Goal: Transaction & Acquisition: Purchase product/service

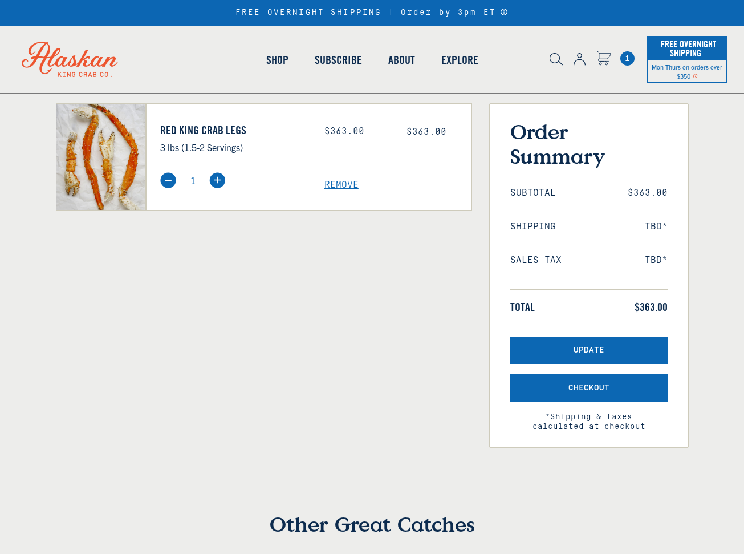
scroll to position [143, 0]
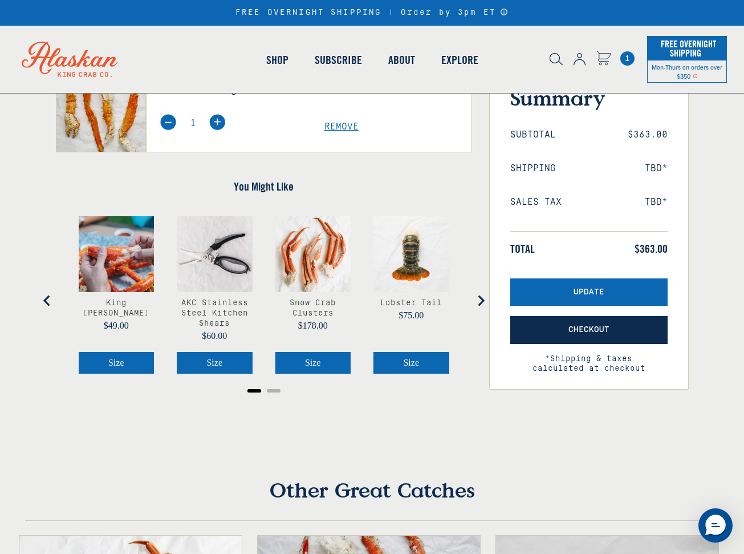
click at [601, 337] on button "Checkout" at bounding box center [588, 330] width 157 height 28
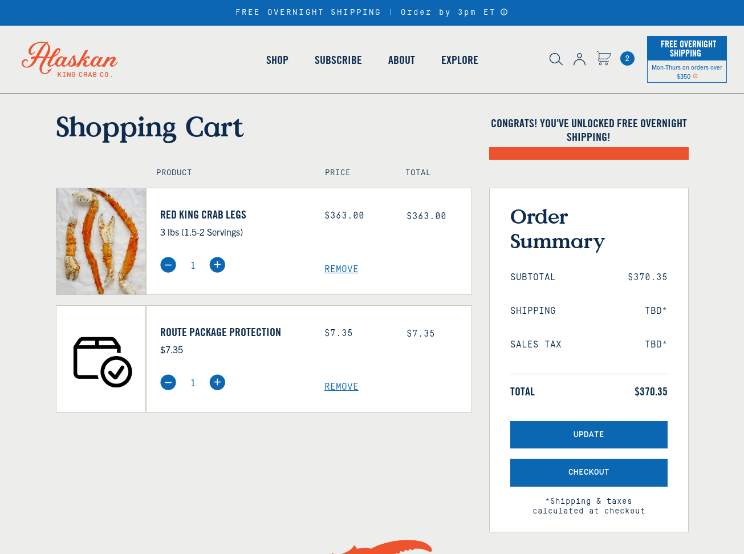
click at [340, 270] on span "Remove" at bounding box center [397, 269] width 147 height 11
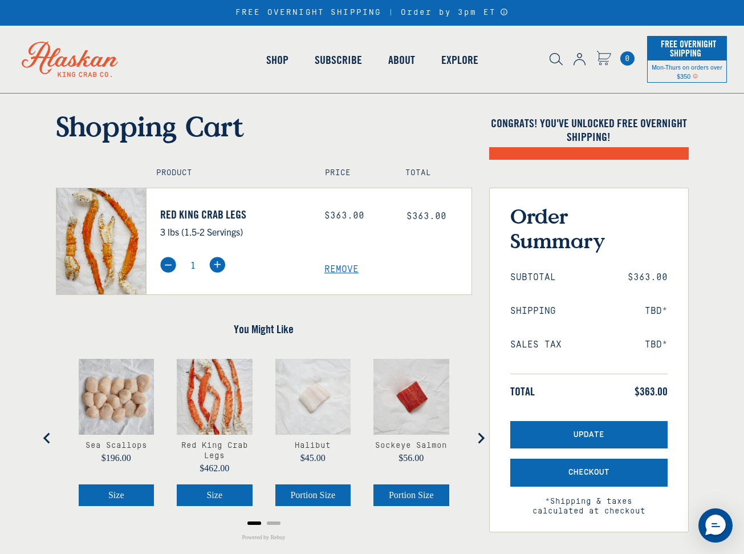
click at [227, 402] on img "product" at bounding box center [215, 397] width 76 height 76
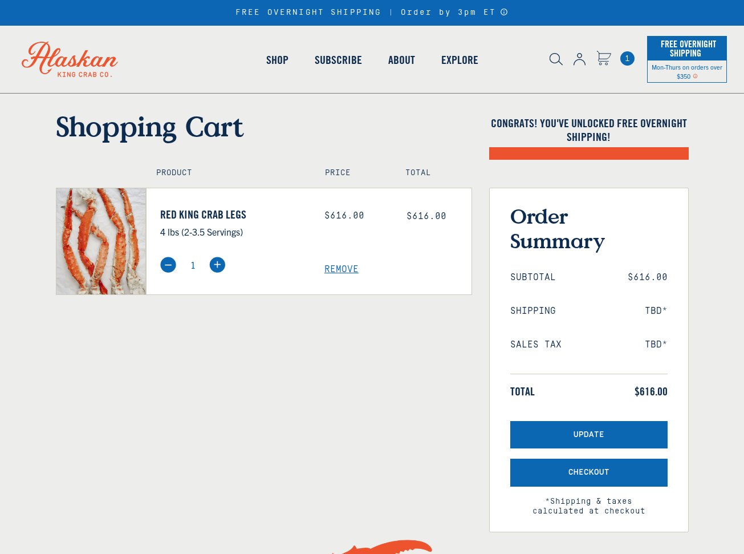
click at [335, 268] on span "Remove" at bounding box center [397, 269] width 147 height 11
select select "40826730905679"
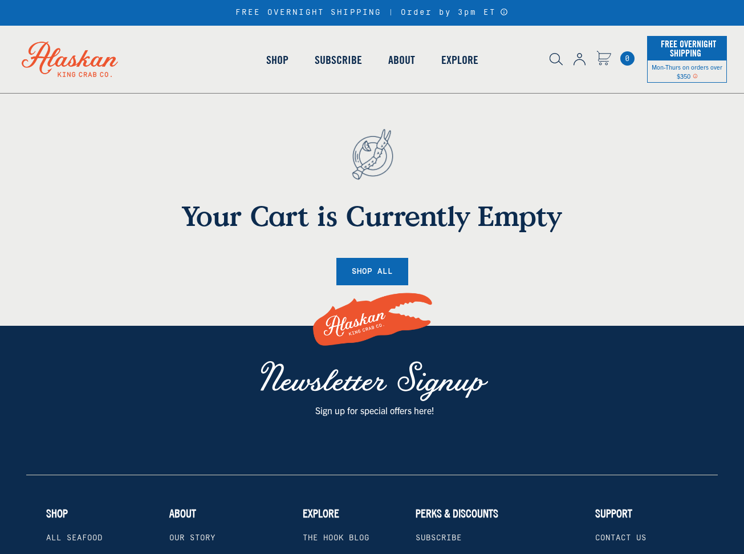
click at [287, 60] on link "Shop" at bounding box center [277, 59] width 48 height 65
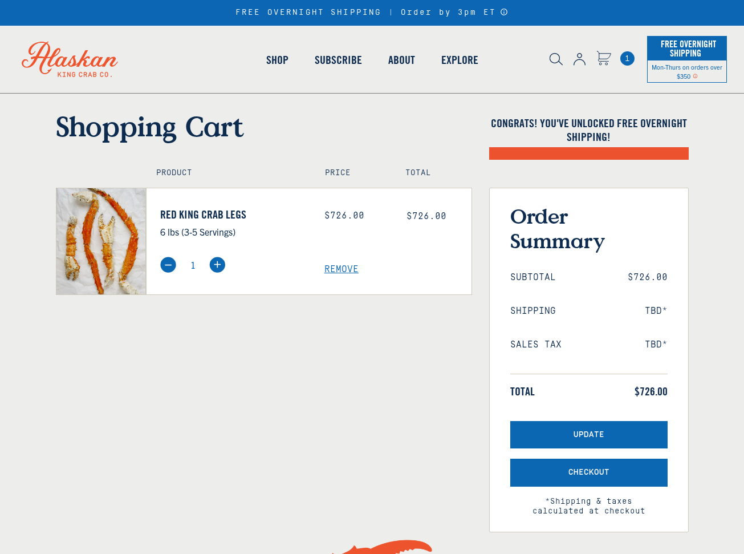
select select "40826736836687"
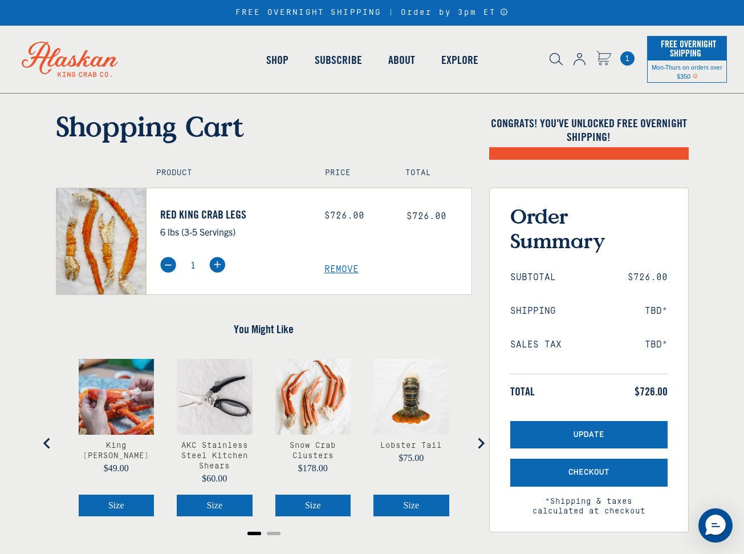
click at [193, 213] on link "Red King Crab Legs" at bounding box center [233, 215] width 147 height 14
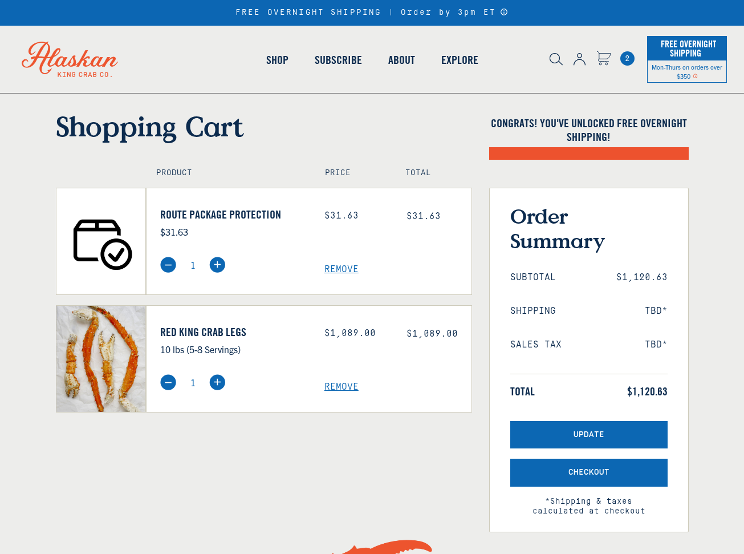
click at [338, 388] on span "Remove" at bounding box center [397, 386] width 147 height 11
select select "40826744897615"
click at [335, 392] on span "Remove" at bounding box center [397, 386] width 147 height 11
select select "40826744897615"
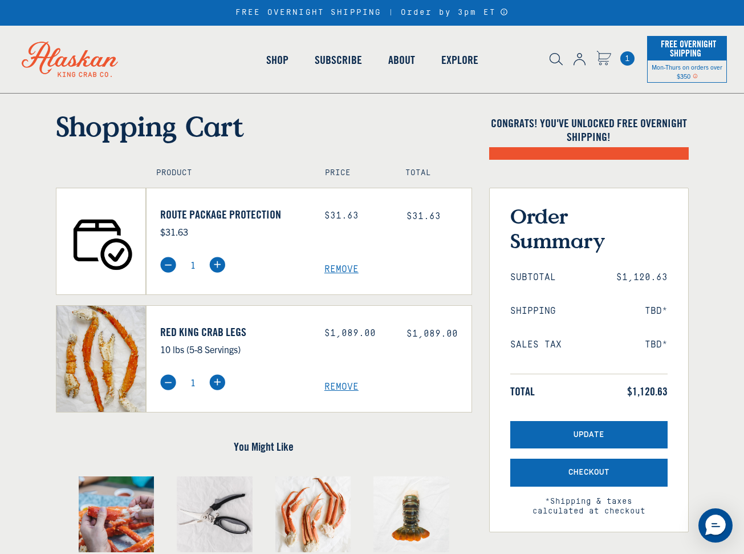
click at [341, 383] on span "Remove" at bounding box center [397, 386] width 147 height 11
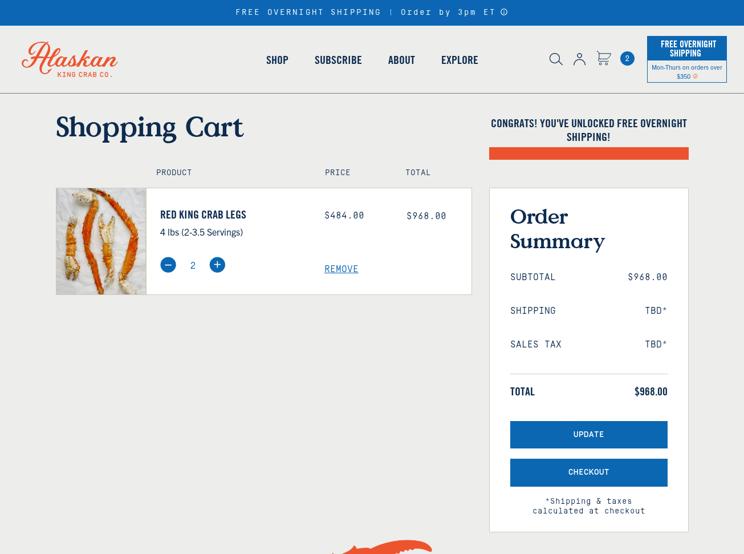
click at [164, 265] on img at bounding box center [168, 265] width 16 height 16
type input "1"
select select "40826730905679"
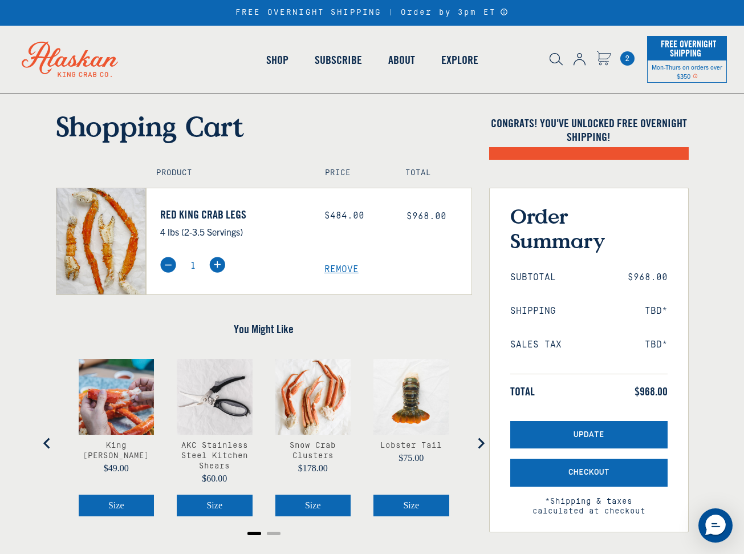
click at [714, 363] on form "Shopping Cart Congrats! You've unlocked FREE OVERNIGHT SHIPPING! Product Price …" at bounding box center [372, 332] width 744 height 446
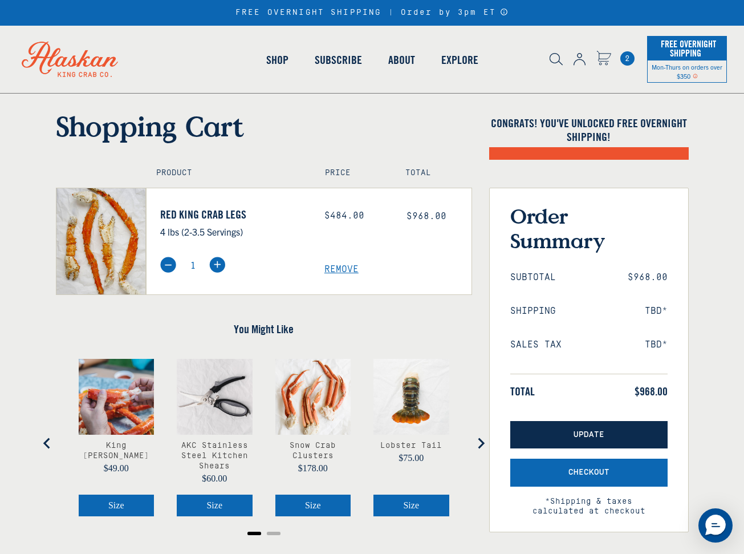
click at [631, 439] on button "Update" at bounding box center [588, 435] width 157 height 28
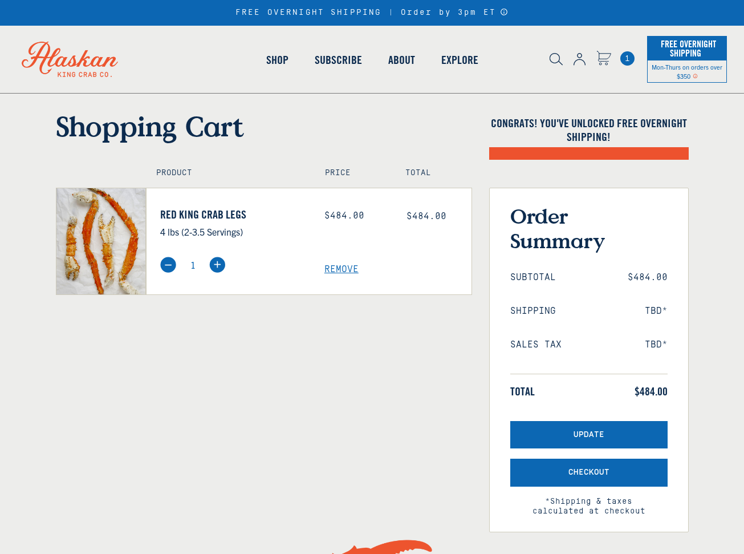
select select "40826730905679"
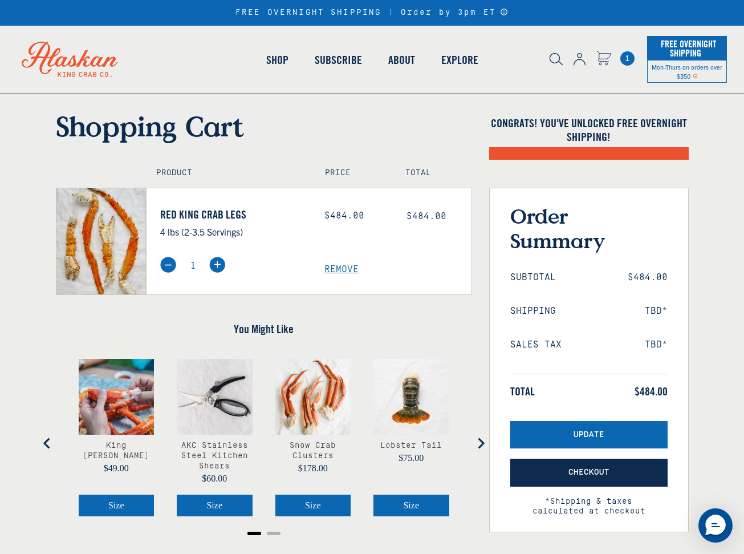
click at [643, 466] on button "Checkout" at bounding box center [588, 472] width 157 height 28
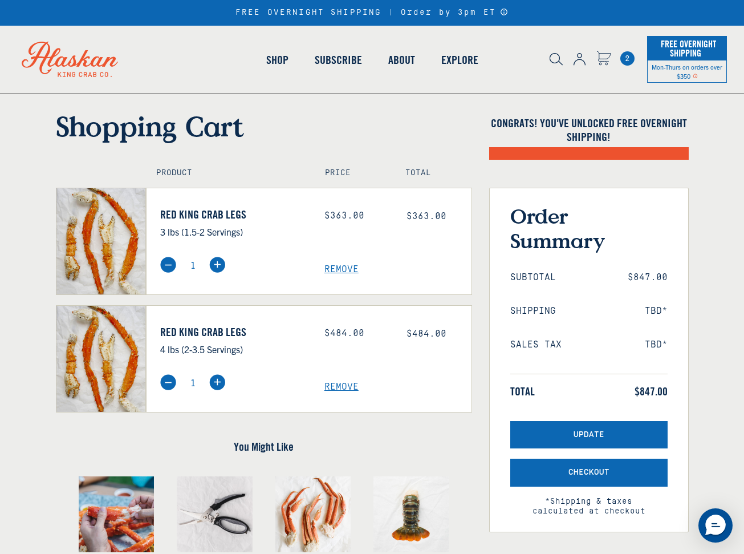
click at [346, 391] on span "Remove" at bounding box center [397, 386] width 147 height 11
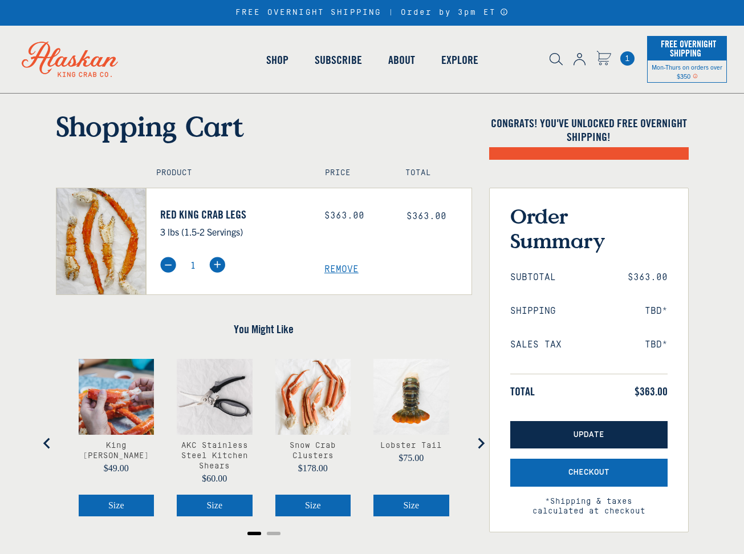
click at [551, 436] on button "Update" at bounding box center [588, 435] width 157 height 28
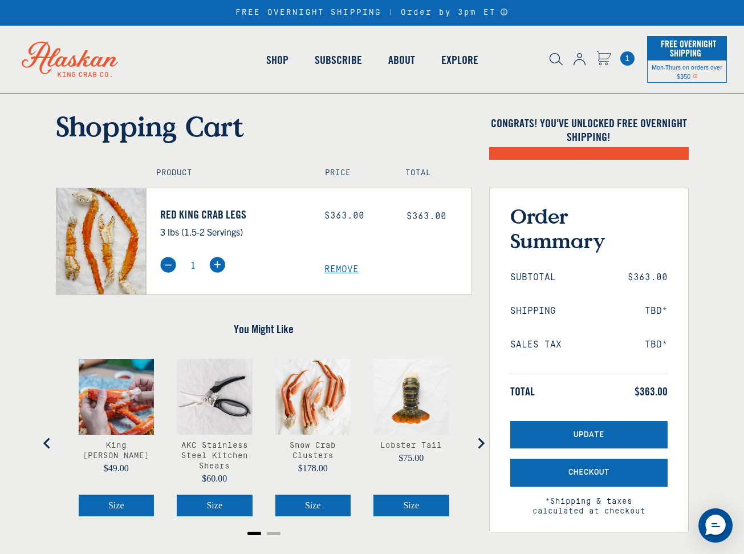
click at [601, 60] on icon "Cart" at bounding box center [604, 56] width 14 height 10
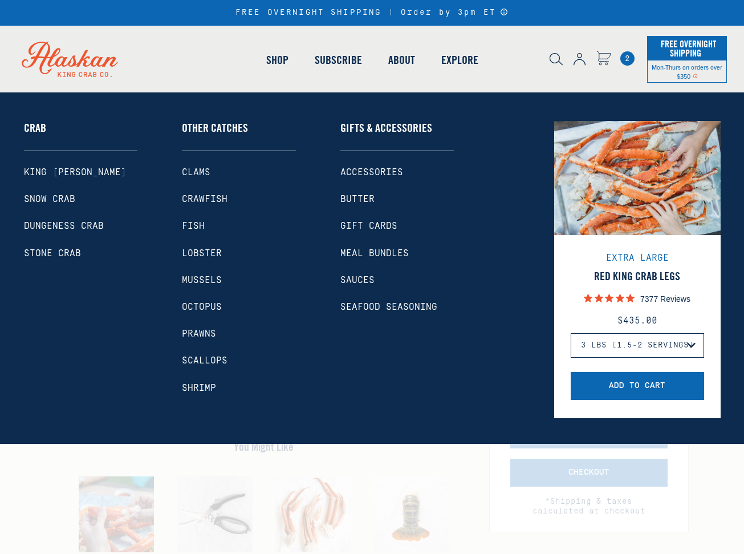
click at [69, 168] on link "King [PERSON_NAME]" at bounding box center [81, 172] width 114 height 11
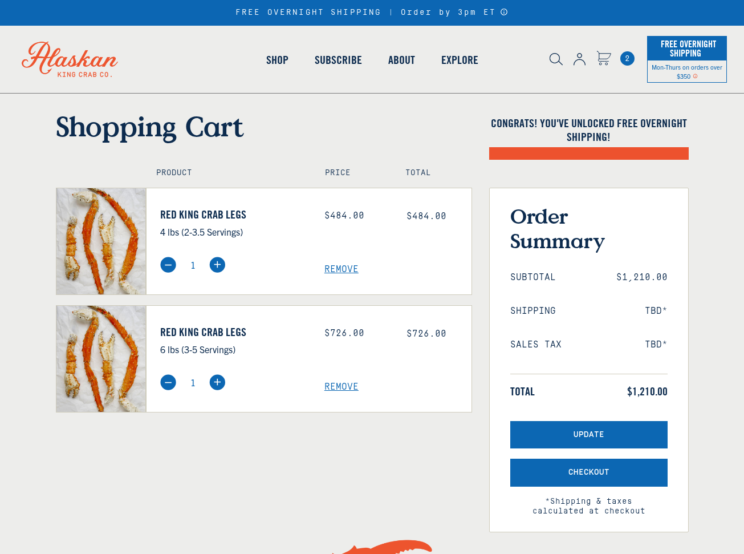
drag, startPoint x: 0, startPoint y: 0, endPoint x: 340, endPoint y: 268, distance: 432.7
click at [340, 268] on span "Remove" at bounding box center [397, 269] width 147 height 11
select select "40826730905679"
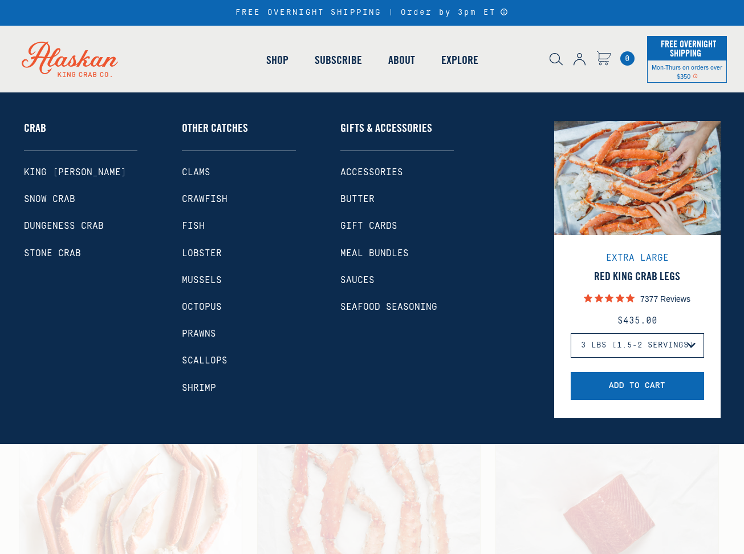
click at [59, 174] on link "King [PERSON_NAME]" at bounding box center [81, 172] width 114 height 11
